Goal: Find specific page/section: Find specific page/section

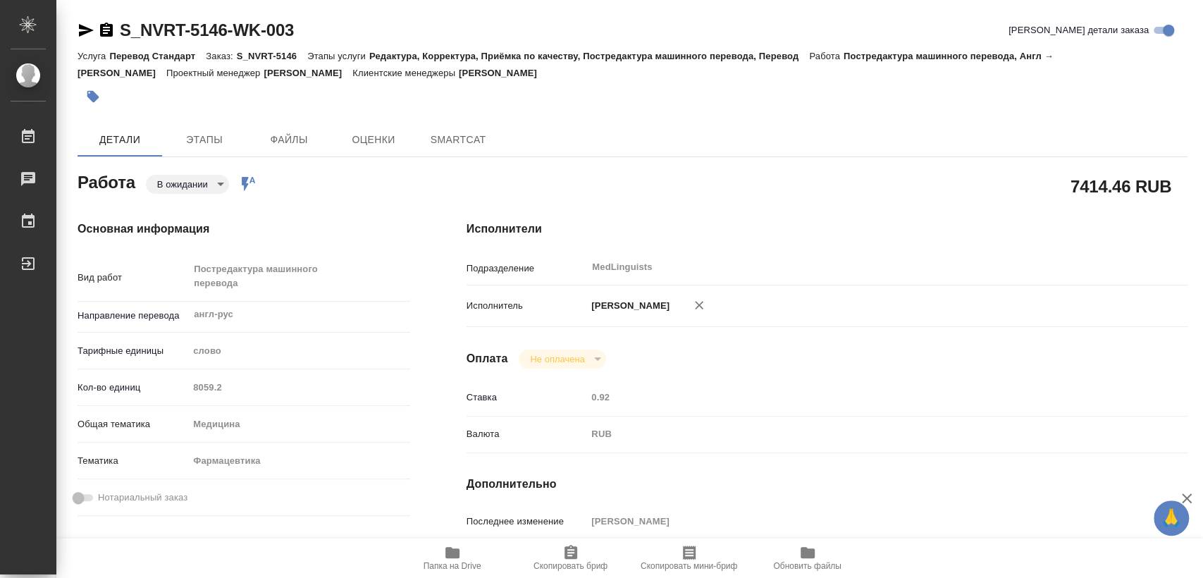
type textarea "x"
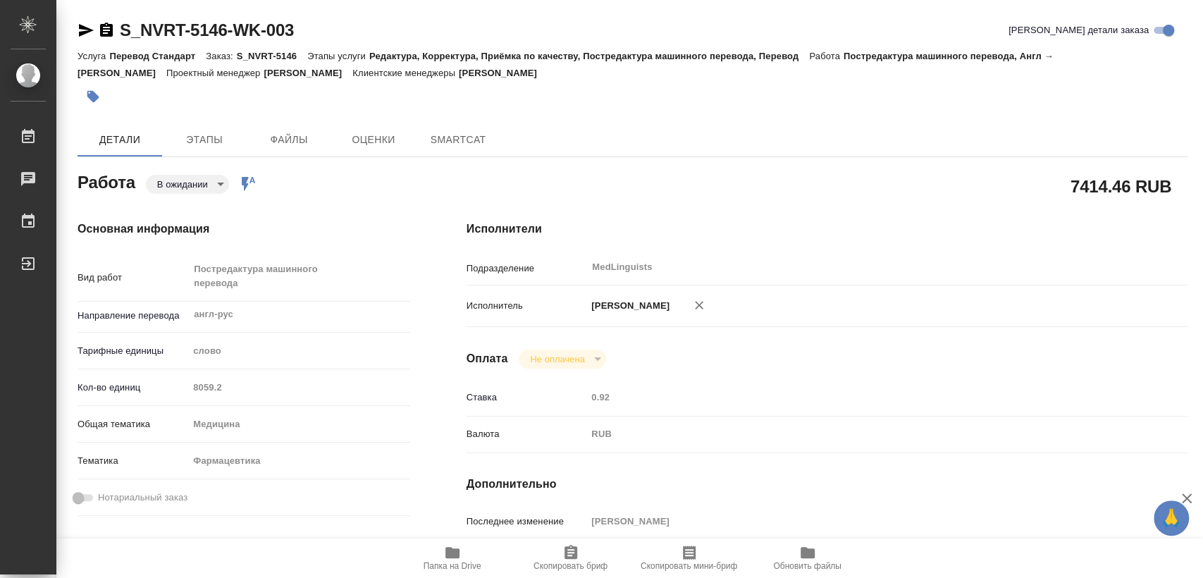
type textarea "x"
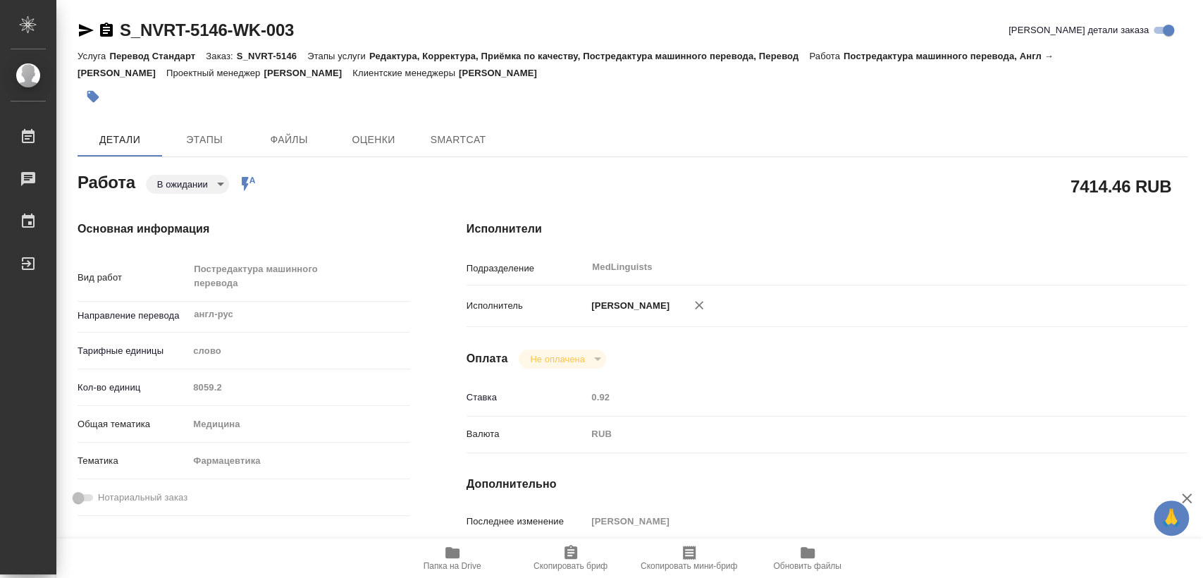
type textarea "x"
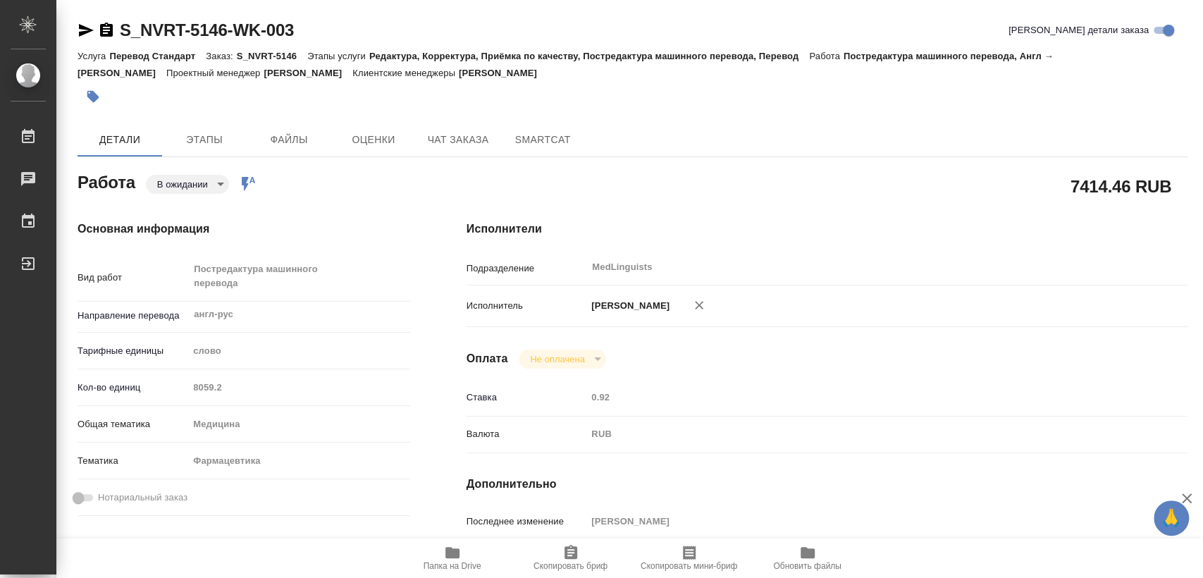
type textarea "x"
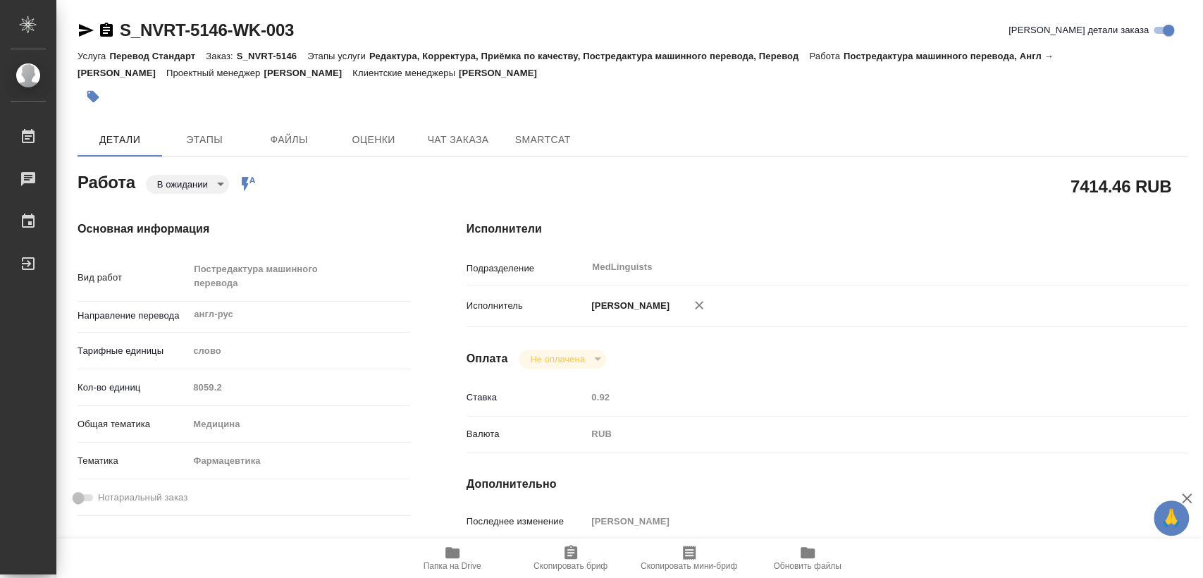
type textarea "x"
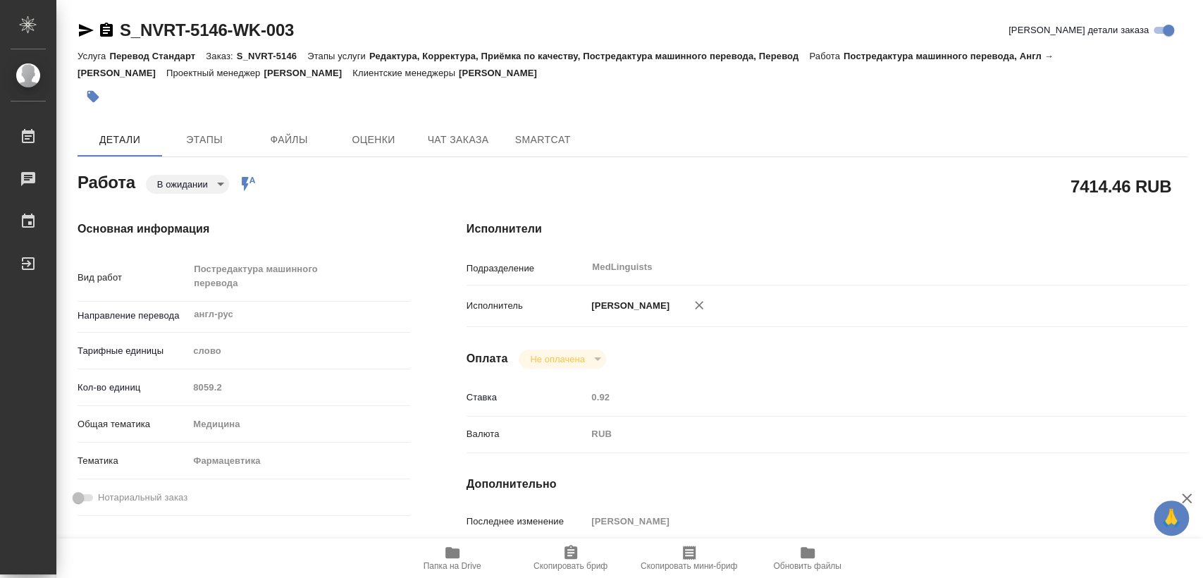
type textarea "x"
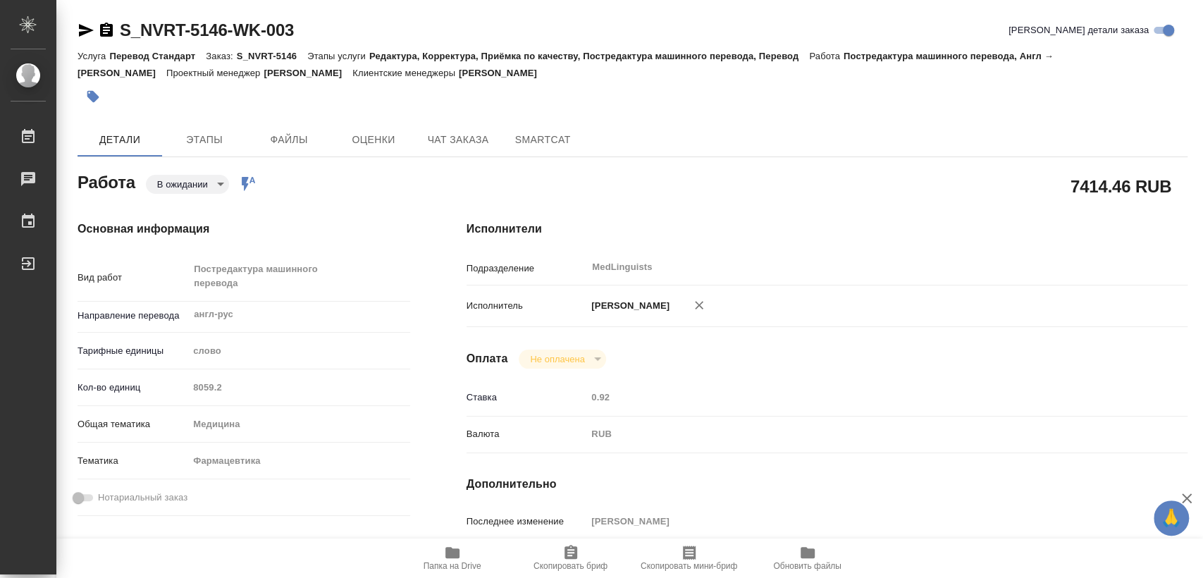
type textarea "x"
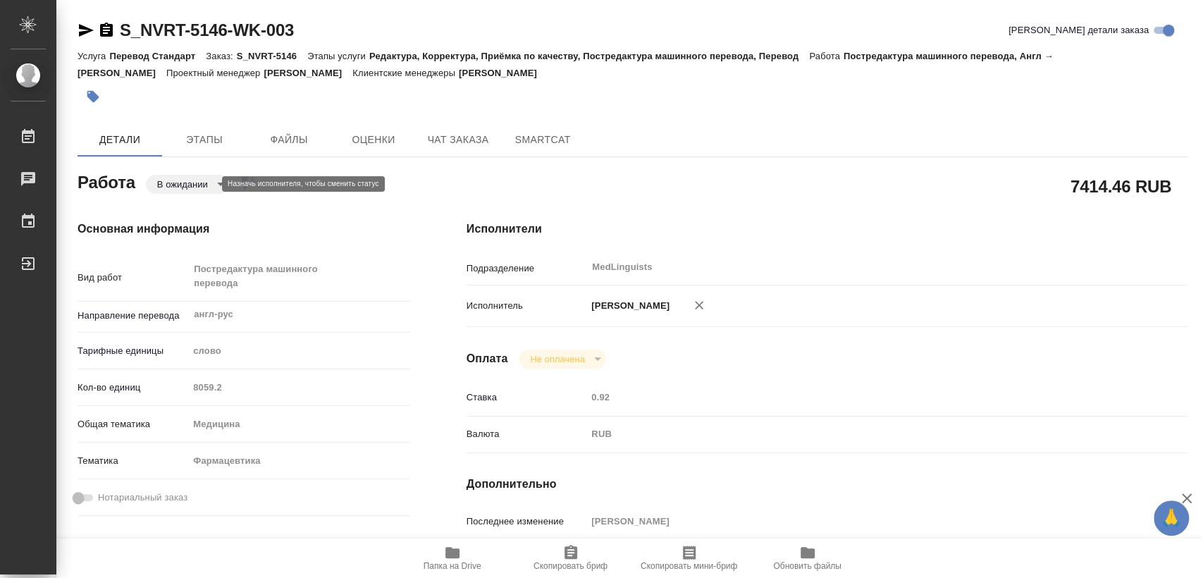
type textarea "x"
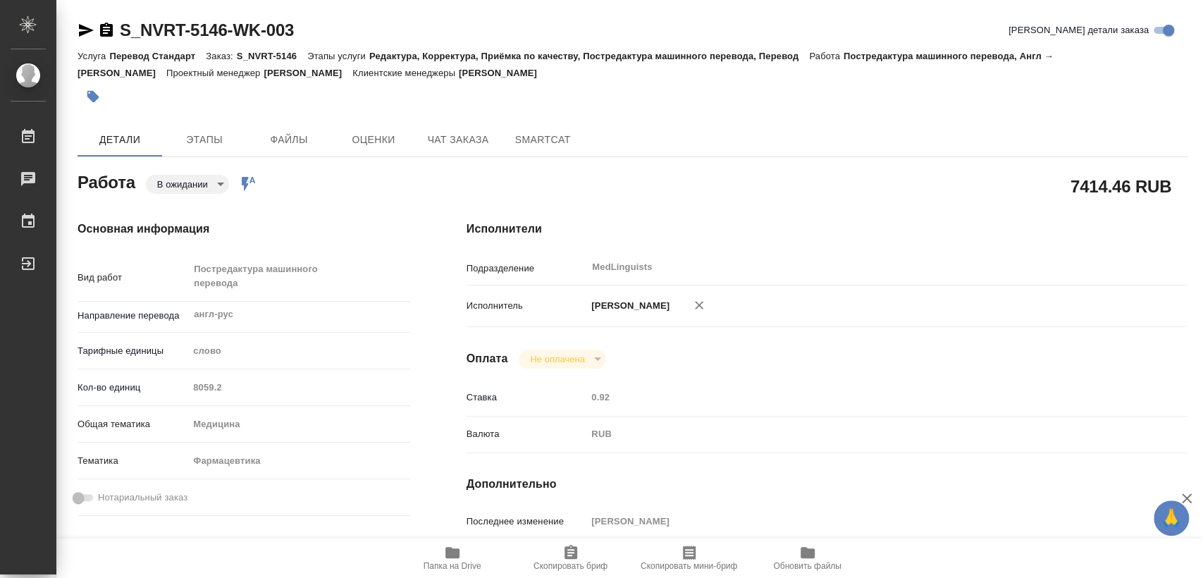
click at [196, 180] on body "🙏 .cls-1 fill:#fff; AWATERA [PERSON_NAME] 0 Чаты График Выйти S_NVRT-5146-WK-00…" at bounding box center [601, 289] width 1203 height 578
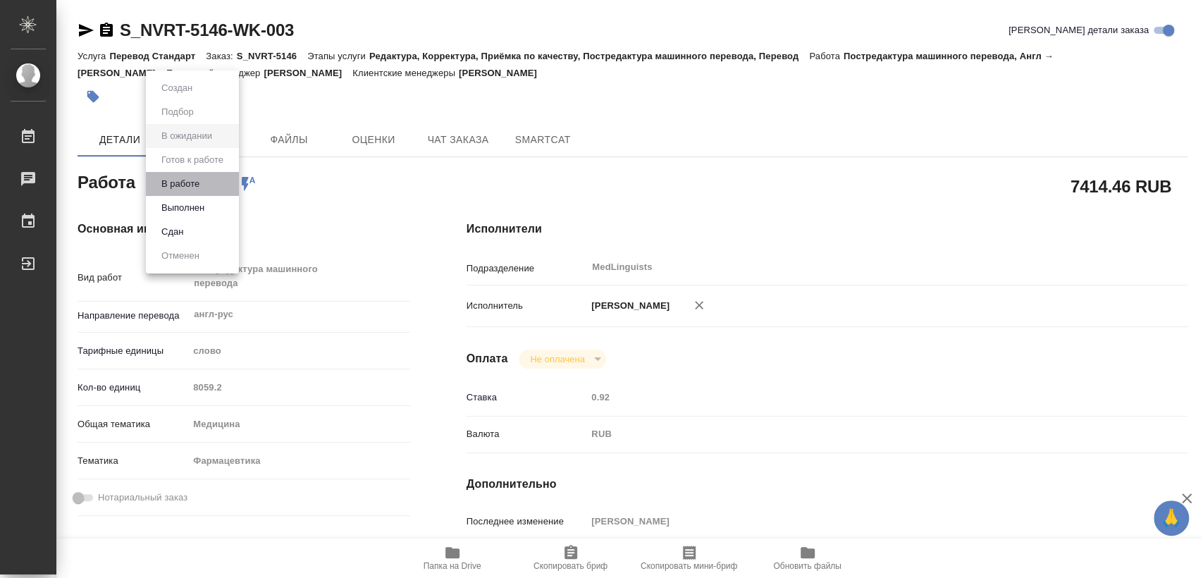
click at [213, 189] on li "В работе" at bounding box center [192, 184] width 93 height 24
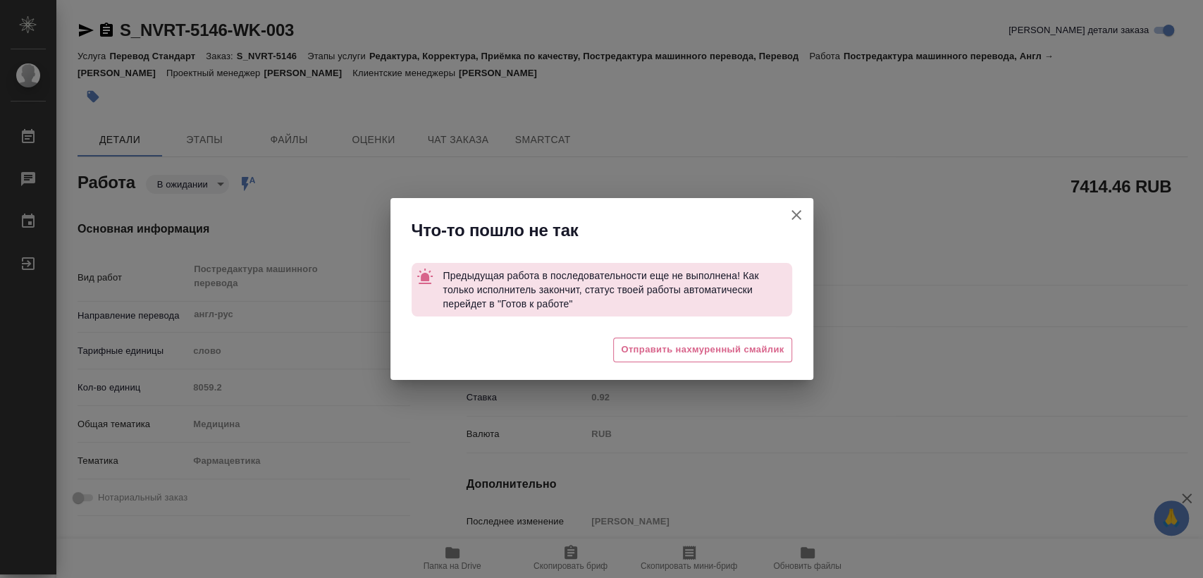
type textarea "x"
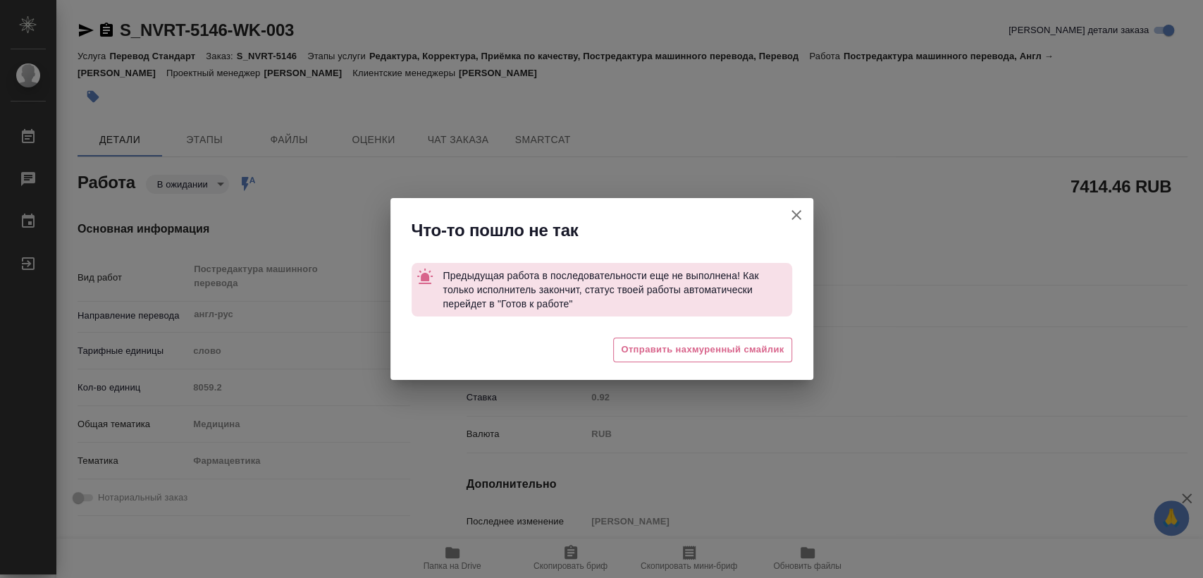
type textarea "x"
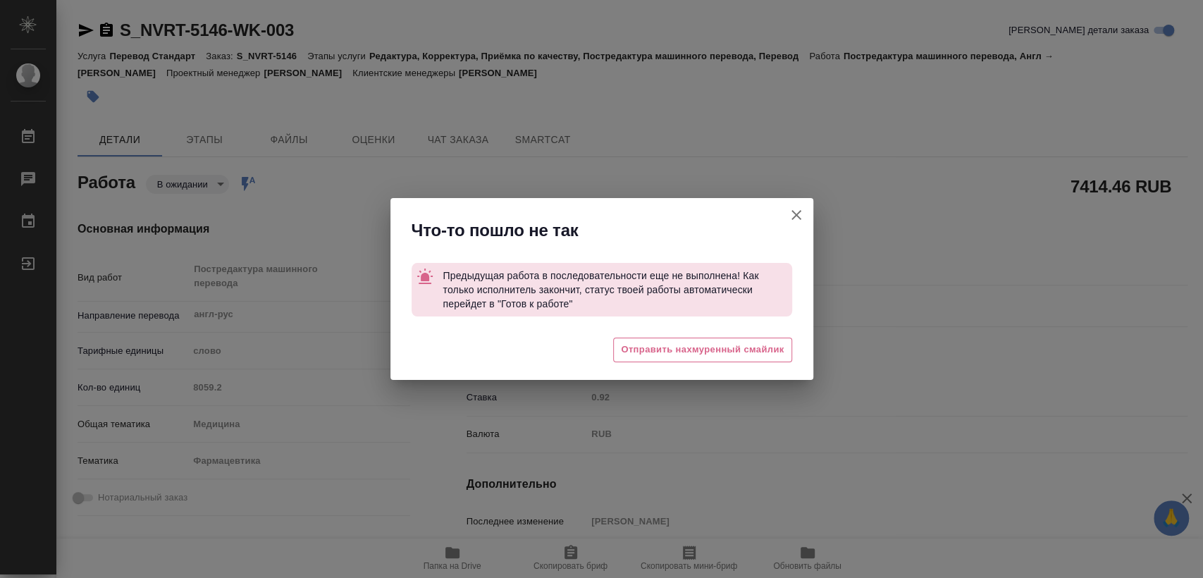
type textarea "x"
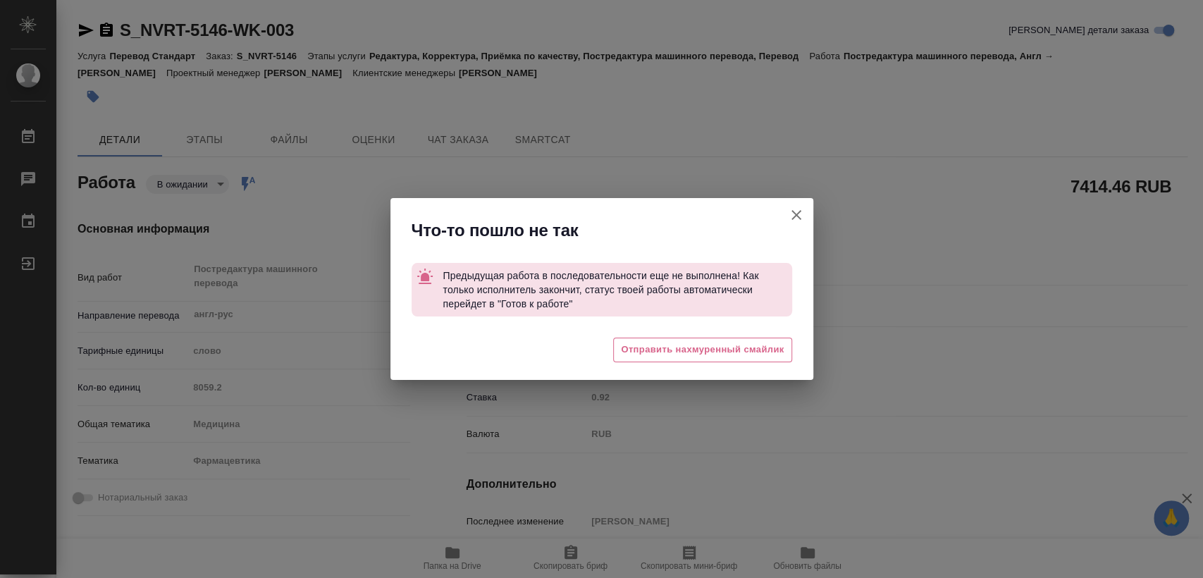
type textarea "x"
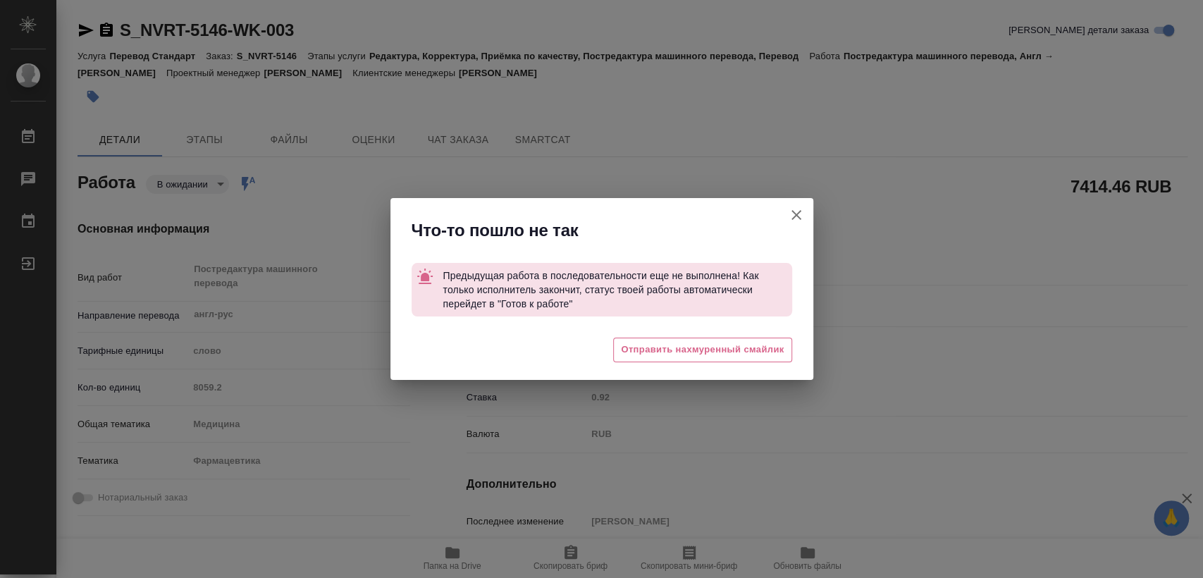
click at [796, 218] on icon "button" at bounding box center [796, 214] width 17 height 17
type textarea "x"
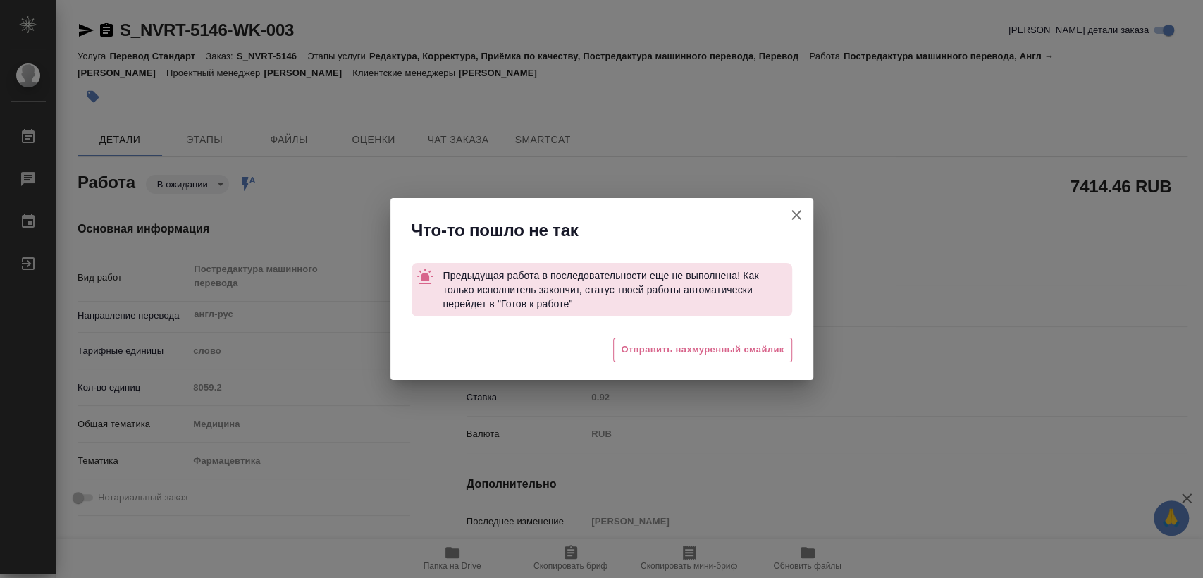
type textarea "x"
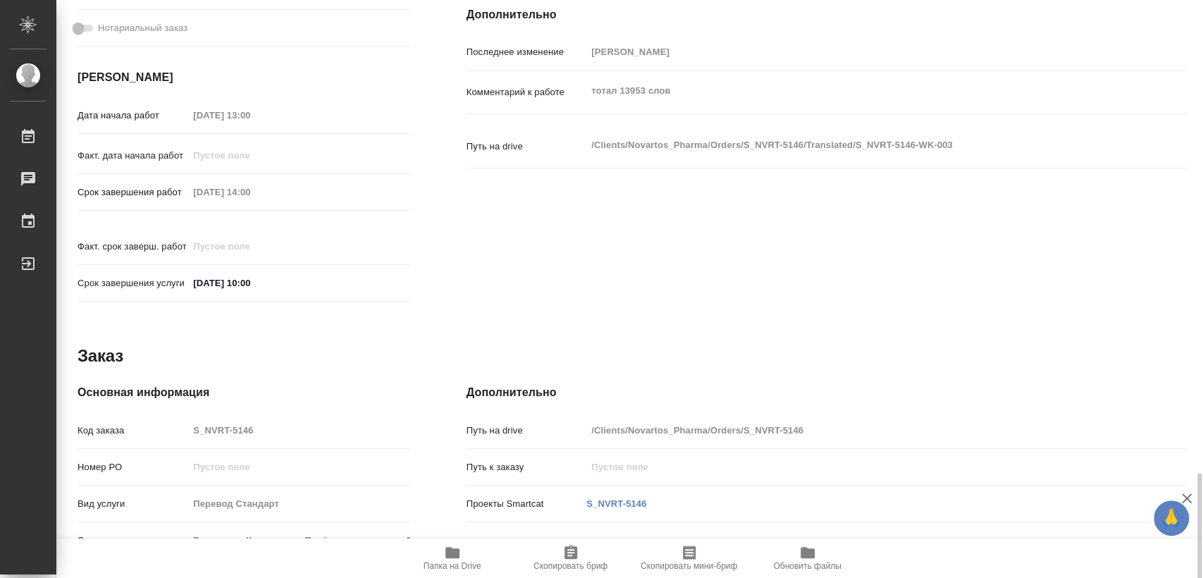
scroll to position [638, 0]
